Goal: Information Seeking & Learning: Learn about a topic

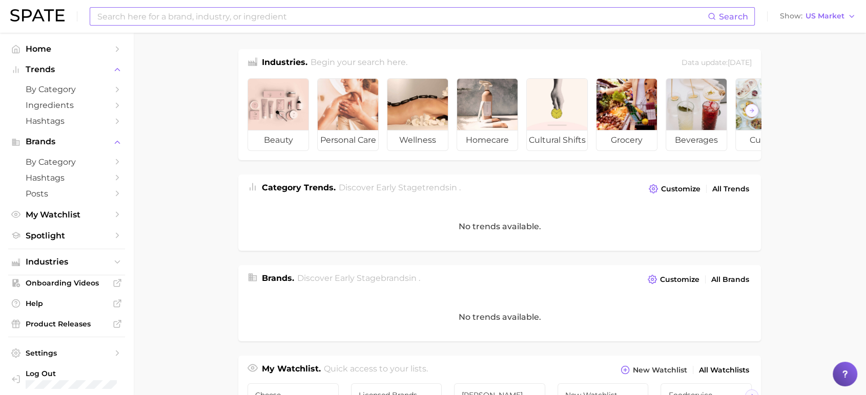
click at [186, 11] on input at bounding box center [401, 16] width 611 height 17
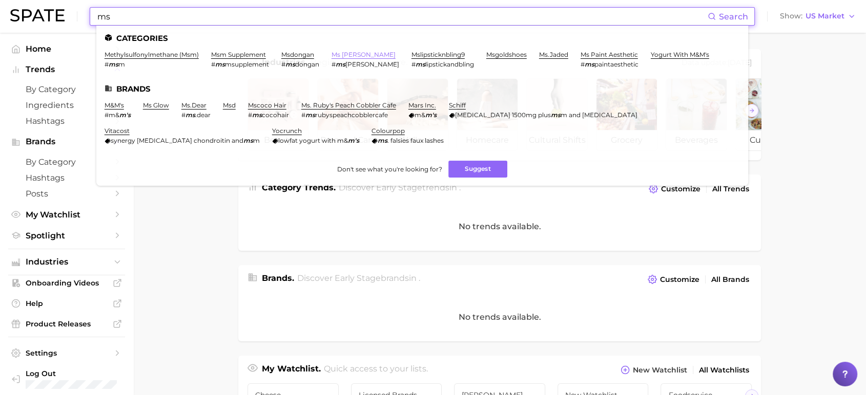
type input "ms"
click at [352, 57] on link "ms rachel" at bounding box center [363, 55] width 64 height 8
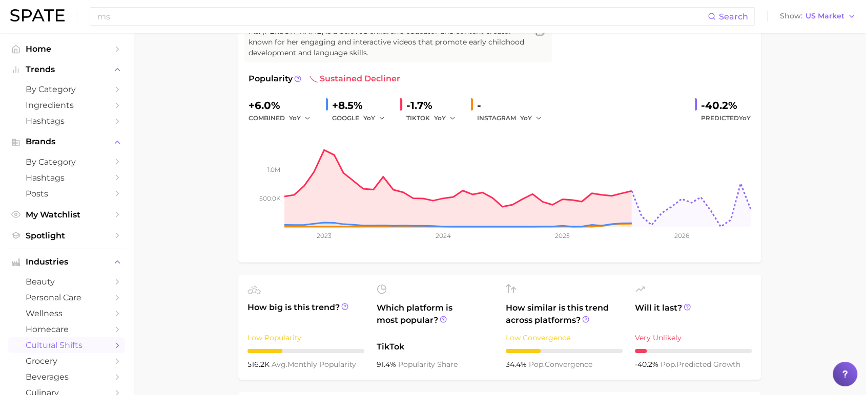
scroll to position [114, 0]
